Goal: Task Accomplishment & Management: Complete application form

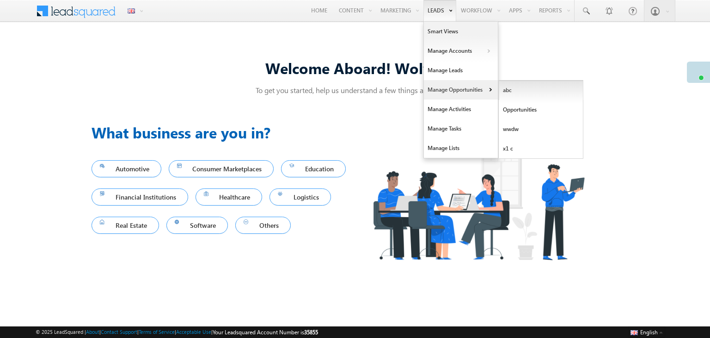
click at [504, 87] on link "abc" at bounding box center [541, 89] width 85 height 19
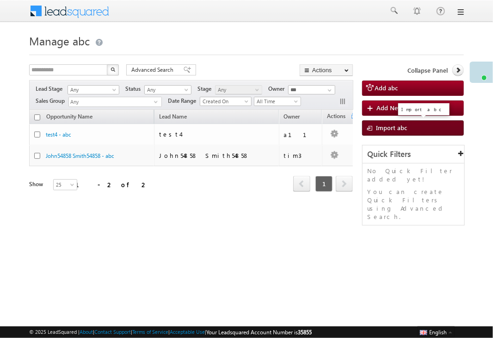
click at [386, 129] on span "Import abc" at bounding box center [391, 127] width 31 height 8
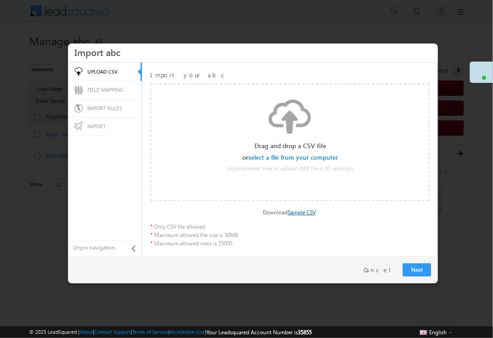
click at [308, 213] on link "Sample CSV" at bounding box center [302, 212] width 28 height 7
click at [297, 156] on input "file" at bounding box center [294, 157] width 88 height 6
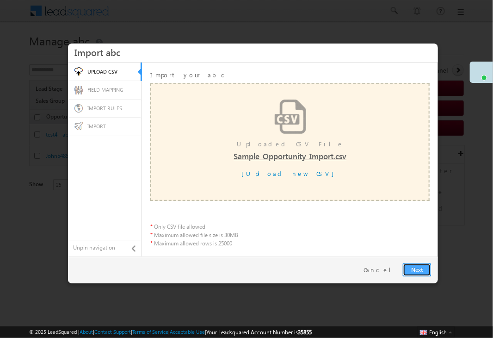
click at [412, 266] on link "Next" at bounding box center [417, 269] width 28 height 13
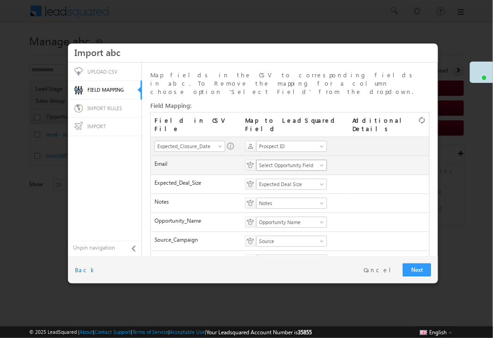
click at [320, 161] on span "Select Opportunity Field" at bounding box center [289, 165] width 64 height 8
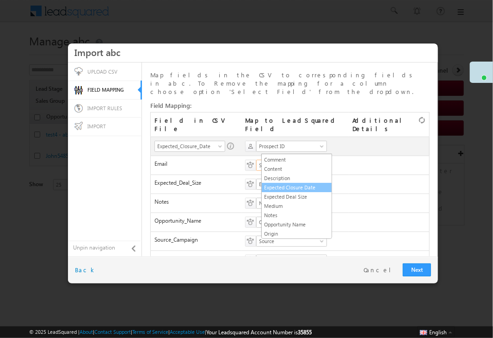
scroll to position [40, 0]
click at [298, 185] on link "Expected Closure Date" at bounding box center [297, 183] width 70 height 8
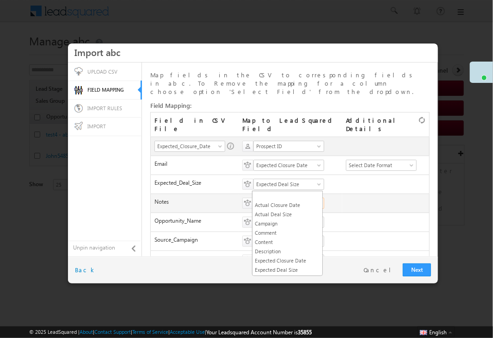
scroll to position [53, 0]
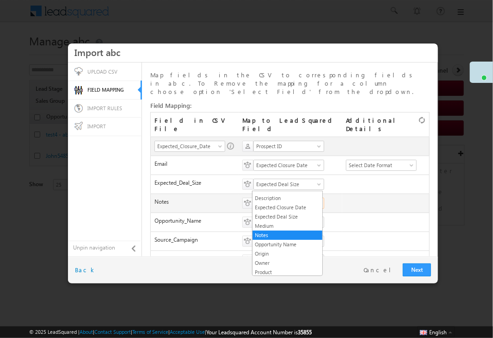
click at [306, 199] on span "Notes" at bounding box center [286, 203] width 64 height 8
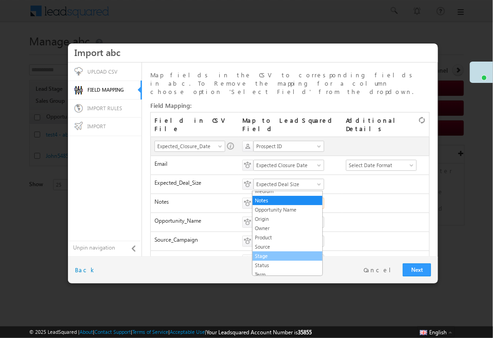
scroll to position [0, 0]
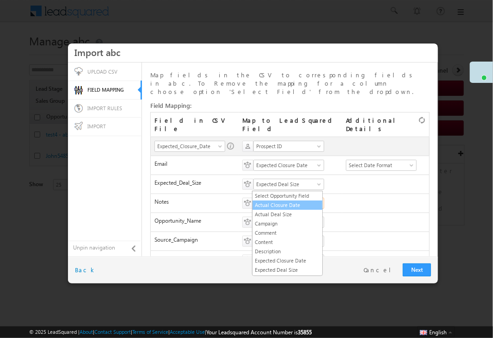
click at [287, 204] on link "Actual Closure Date" at bounding box center [287, 205] width 70 height 8
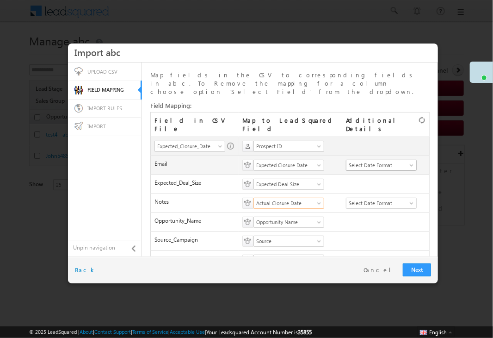
click at [388, 161] on span "Select Date Format" at bounding box center [378, 165] width 64 height 8
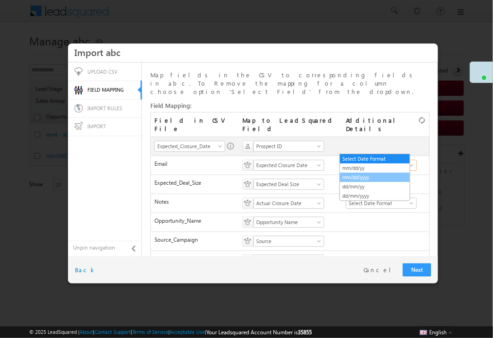
click at [381, 176] on link "mm/dd/yyyy" at bounding box center [375, 177] width 70 height 8
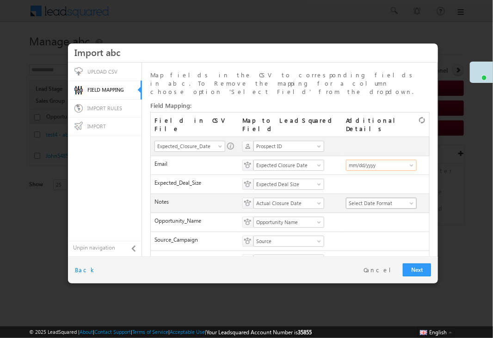
click at [386, 199] on span "Select Date Format" at bounding box center [378, 203] width 64 height 8
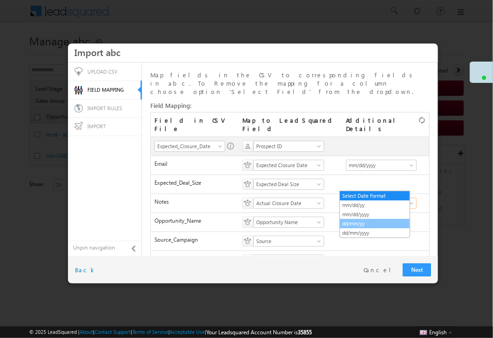
click at [375, 222] on link "dd/mm/yy" at bounding box center [375, 223] width 70 height 8
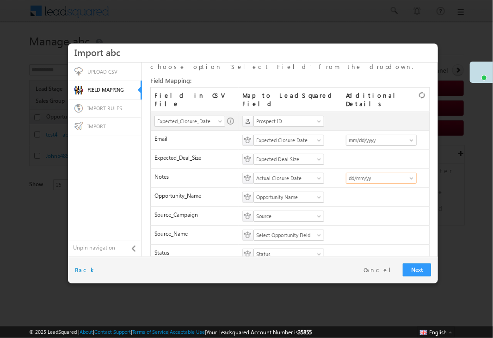
scroll to position [38, 0]
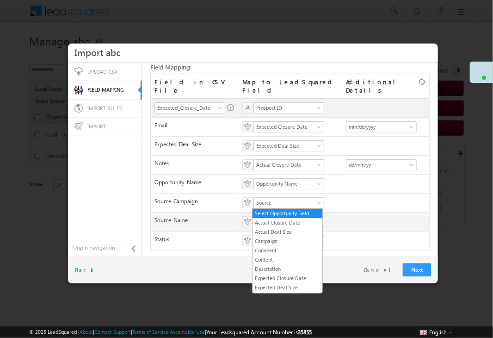
click at [303, 217] on span "Select Opportunity Field" at bounding box center [286, 221] width 64 height 8
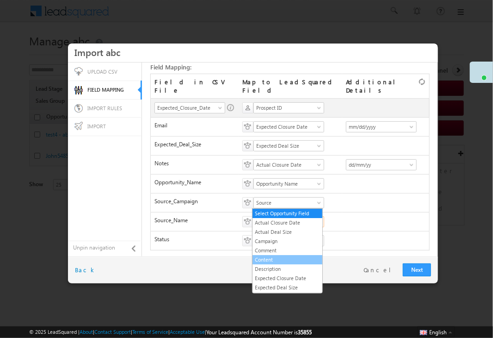
scroll to position [88, 0]
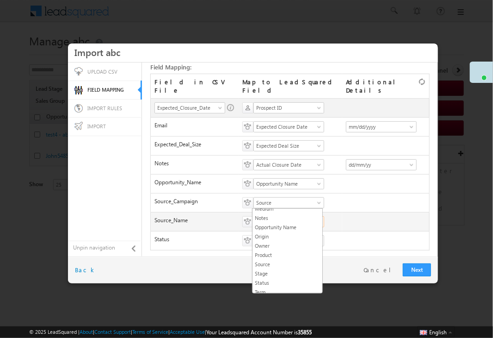
click at [363, 212] on td "**********" at bounding box center [385, 221] width 87 height 19
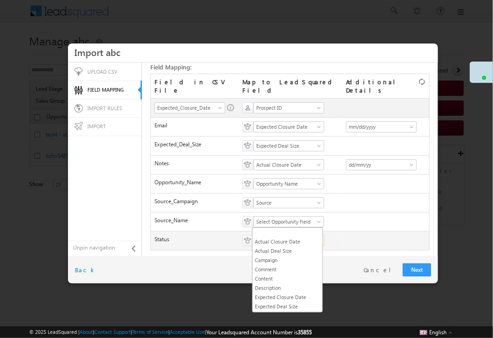
click at [318, 239] on span at bounding box center [319, 242] width 7 height 7
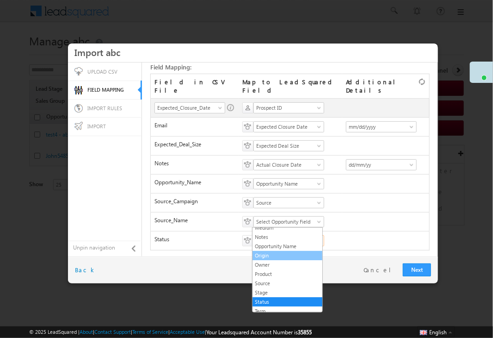
scroll to position [0, 0]
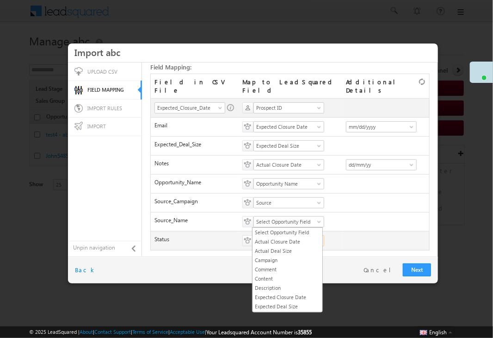
click at [355, 231] on td "**********" at bounding box center [385, 240] width 87 height 19
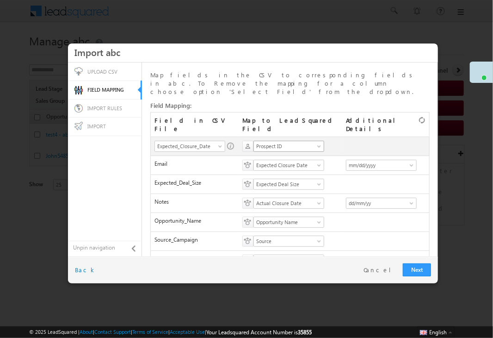
click at [316, 144] on span at bounding box center [319, 147] width 7 height 7
click at [353, 137] on th at bounding box center [385, 146] width 87 height 19
click at [420, 267] on link "Next" at bounding box center [417, 269] width 28 height 13
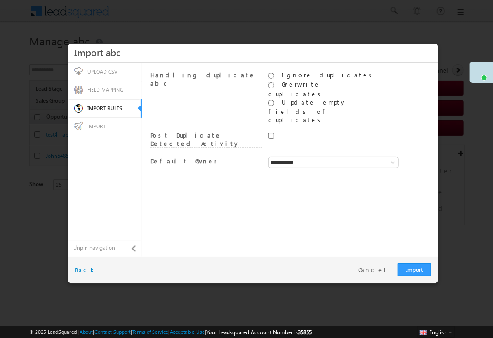
click at [247, 87] on div "Handling duplicate abc Ignore duplicates Overwrite duplicates Update empty fiel…" at bounding box center [289, 97] width 279 height 53
click at [294, 82] on label "Overwrite duplicates" at bounding box center [295, 88] width 55 height 17
click at [282, 76] on label "Ignore duplicates" at bounding box center [328, 75] width 93 height 8
click at [253, 83] on div "Handling duplicate abc" at bounding box center [206, 80] width 112 height 19
click at [107, 88] on span "FIELD MAPPING" at bounding box center [105, 89] width 36 height 6
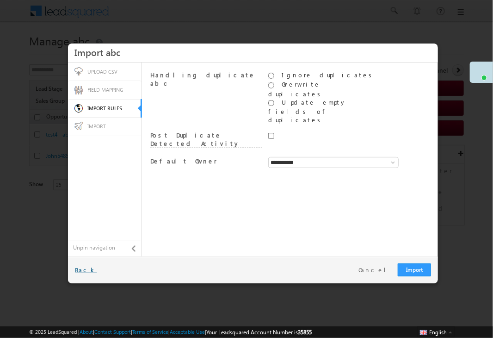
click at [85, 269] on link "Back" at bounding box center [86, 269] width 22 height 8
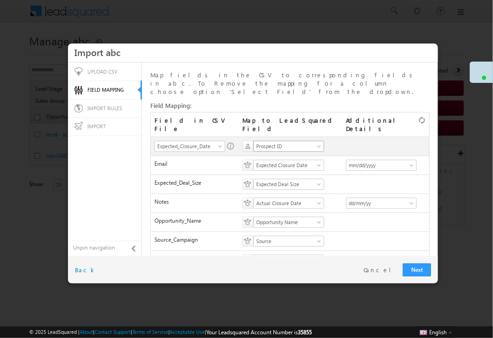
click at [313, 142] on span "Prospect ID" at bounding box center [286, 146] width 64 height 8
click at [302, 174] on link "Prospect ID" at bounding box center [287, 176] width 70 height 8
click at [216, 142] on span "Expected_Closure_Date" at bounding box center [187, 146] width 64 height 8
click at [221, 102] on div "**********" at bounding box center [289, 194] width 279 height 187
click at [419, 272] on link "Next" at bounding box center [417, 269] width 28 height 13
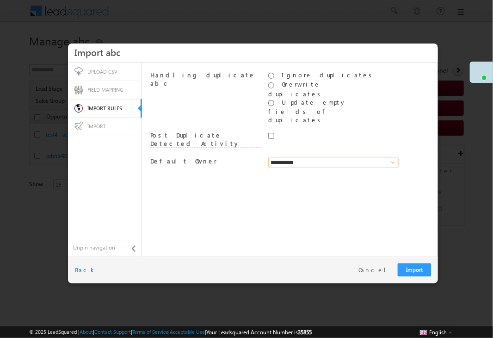
click at [367, 157] on input "**********" at bounding box center [333, 162] width 130 height 11
click at [389, 159] on span at bounding box center [392, 162] width 7 height 7
click at [329, 165] on div "Handling duplicate abc Ignore duplicates Overwrite duplicates Update empty fiel…" at bounding box center [290, 159] width 289 height 186
click at [412, 267] on link "Import" at bounding box center [414, 269] width 33 height 13
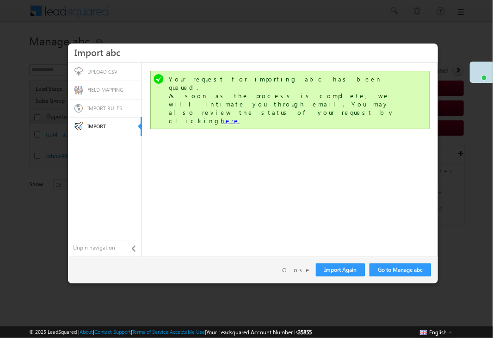
click at [240, 117] on link "here" at bounding box center [230, 121] width 19 height 8
